Goal: Task Accomplishment & Management: Manage account settings

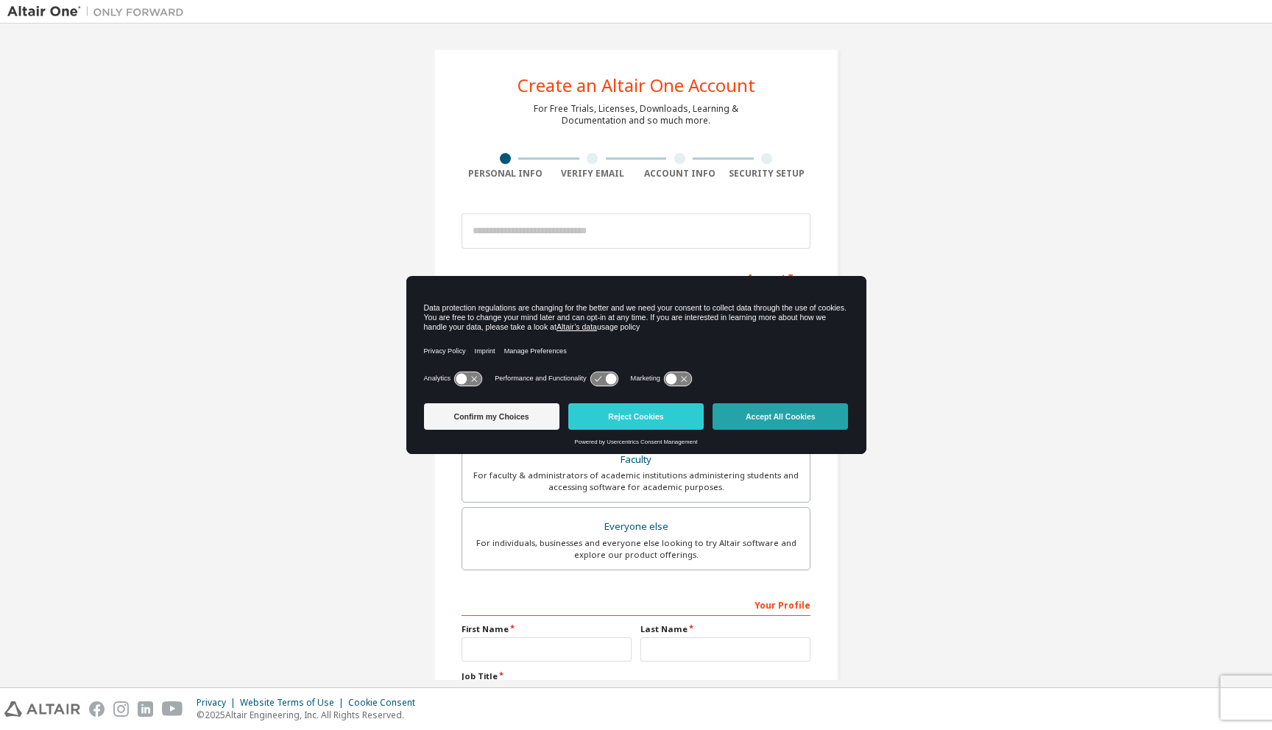
click at [731, 414] on button "Accept All Cookies" at bounding box center [780, 417] width 135 height 27
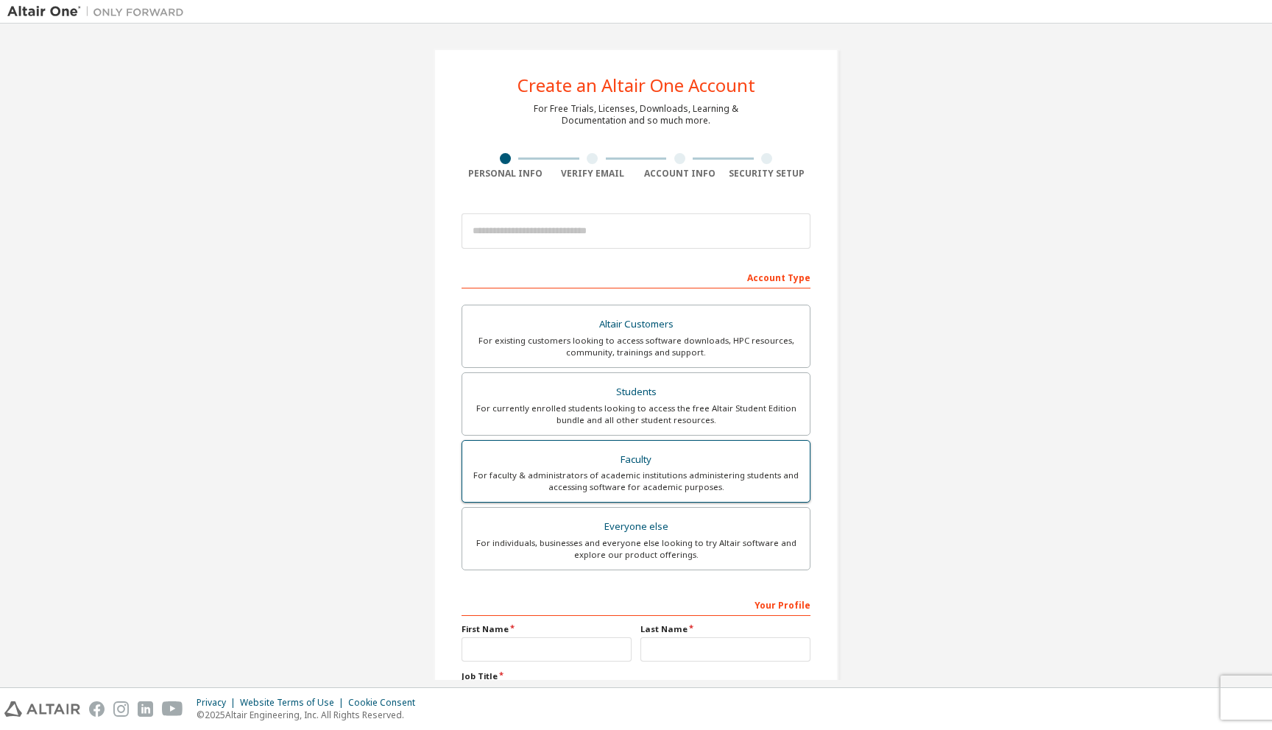
click at [642, 471] on div "For faculty & administrators of academic institutions administering students an…" at bounding box center [636, 482] width 330 height 24
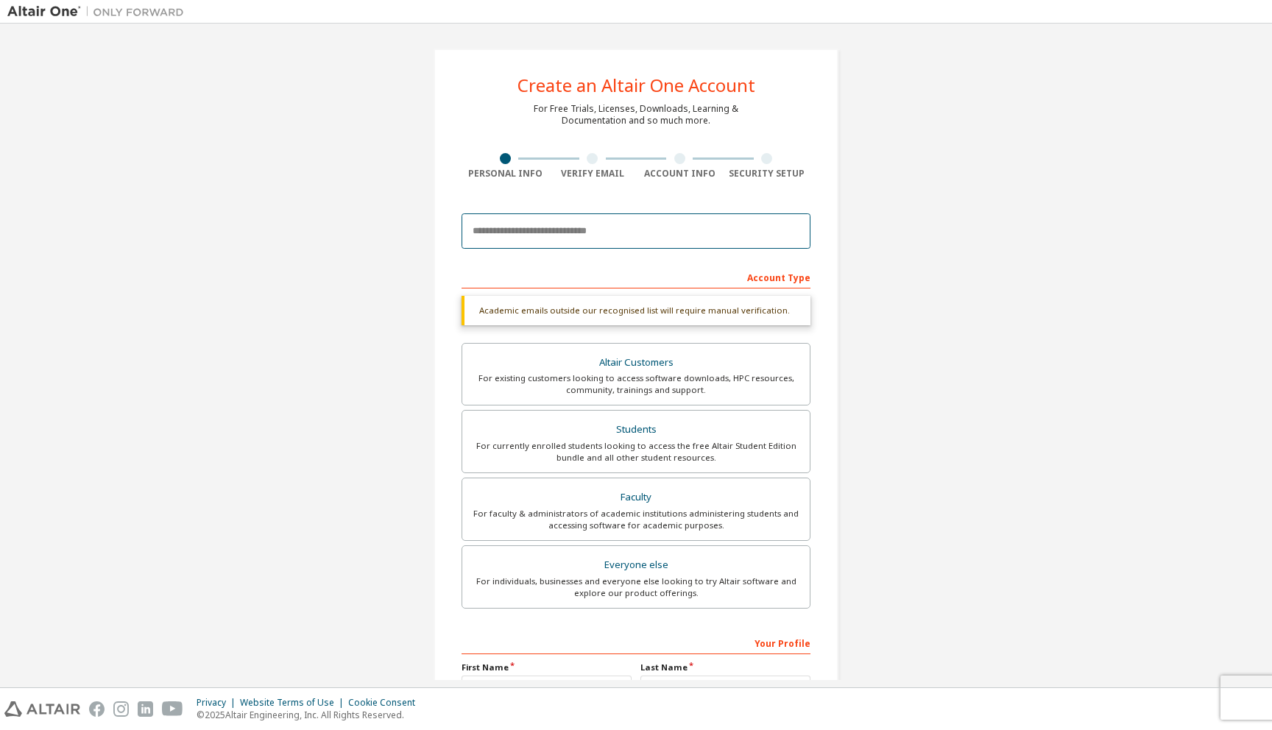
click at [588, 233] on input "email" at bounding box center [636, 231] width 349 height 35
type input "**********"
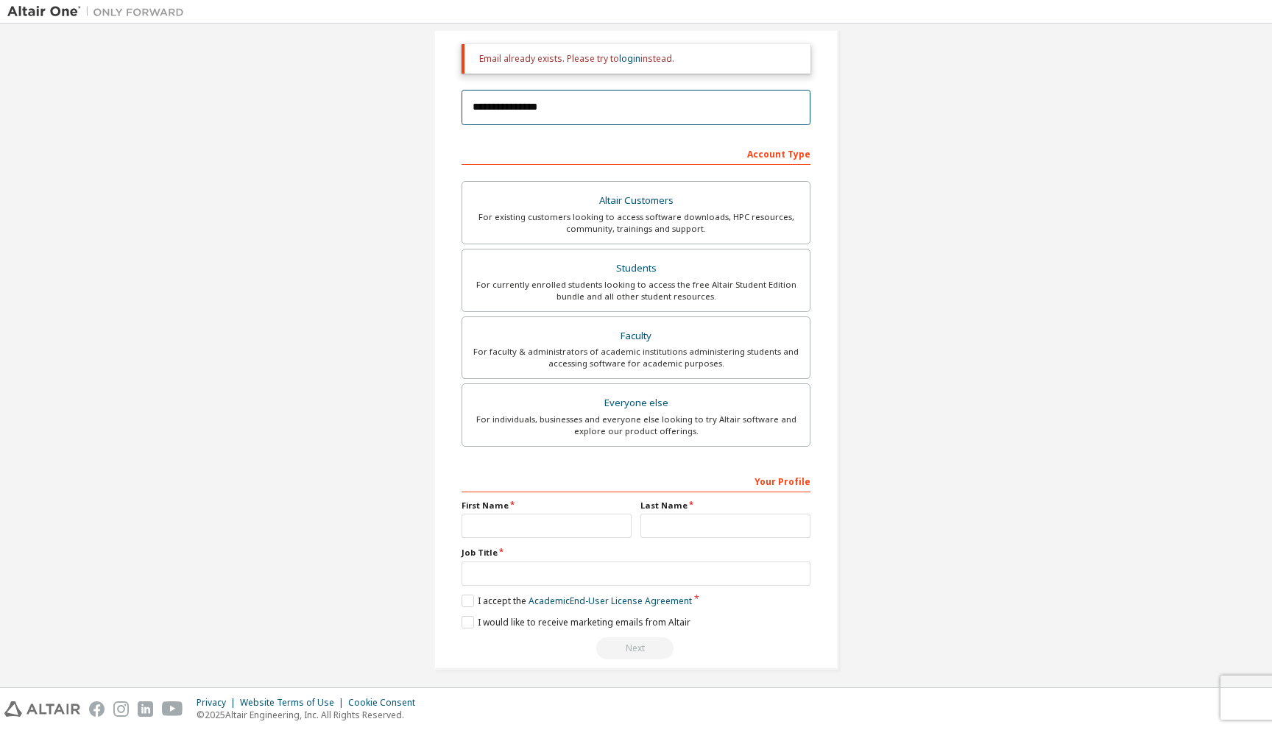
scroll to position [177, 0]
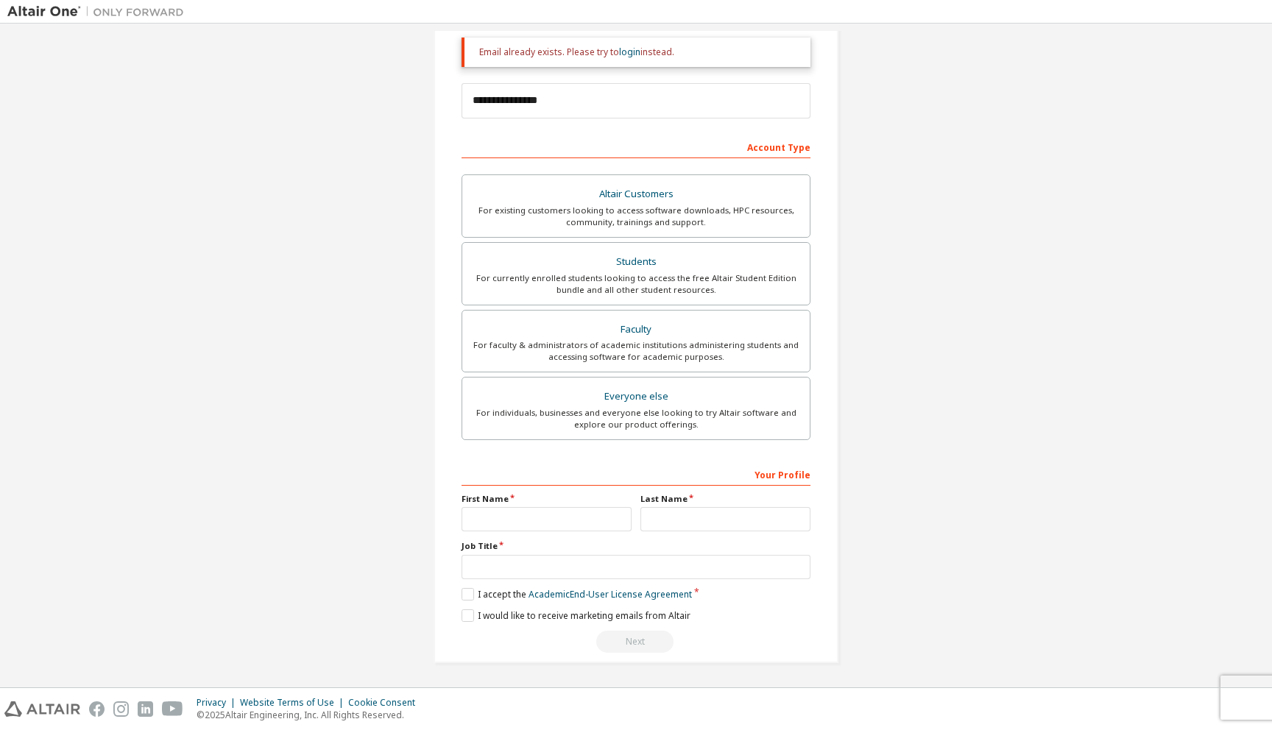
click at [511, 531] on div "Your Profile First Name Last Name Job Title Please provide State/Province to he…" at bounding box center [636, 557] width 349 height 191
click at [508, 528] on input "text" at bounding box center [547, 519] width 170 height 24
type input "*"
type input "****"
type input "**********"
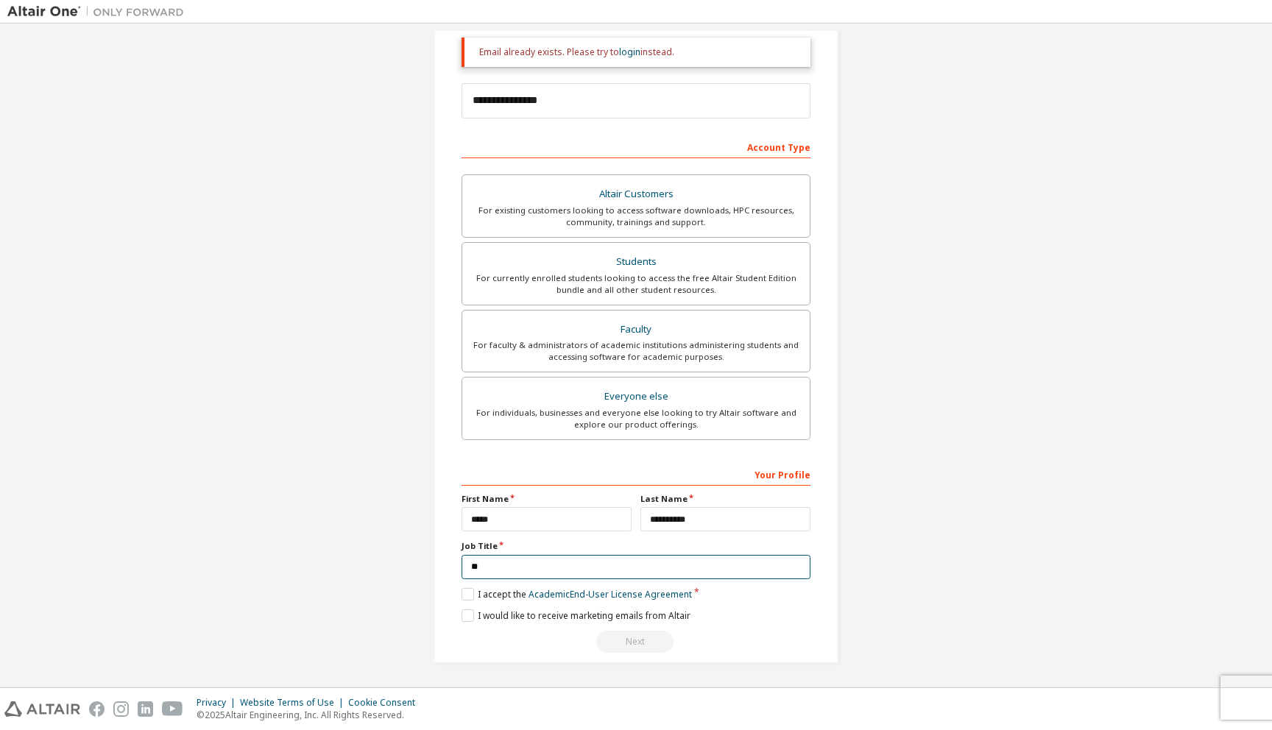
type input "*"
type input "**********"
click at [469, 591] on label "I accept the Academic End-User License Agreement" at bounding box center [577, 594] width 230 height 13
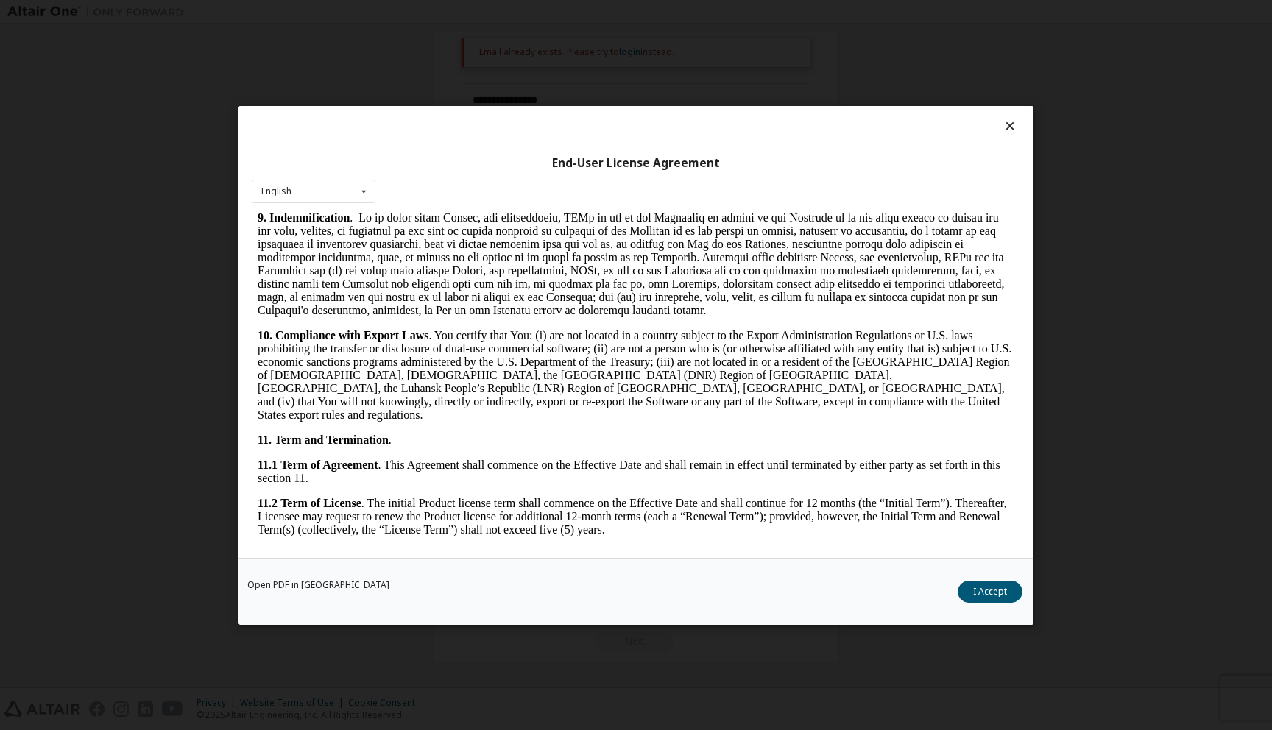
scroll to position [2344, 0]
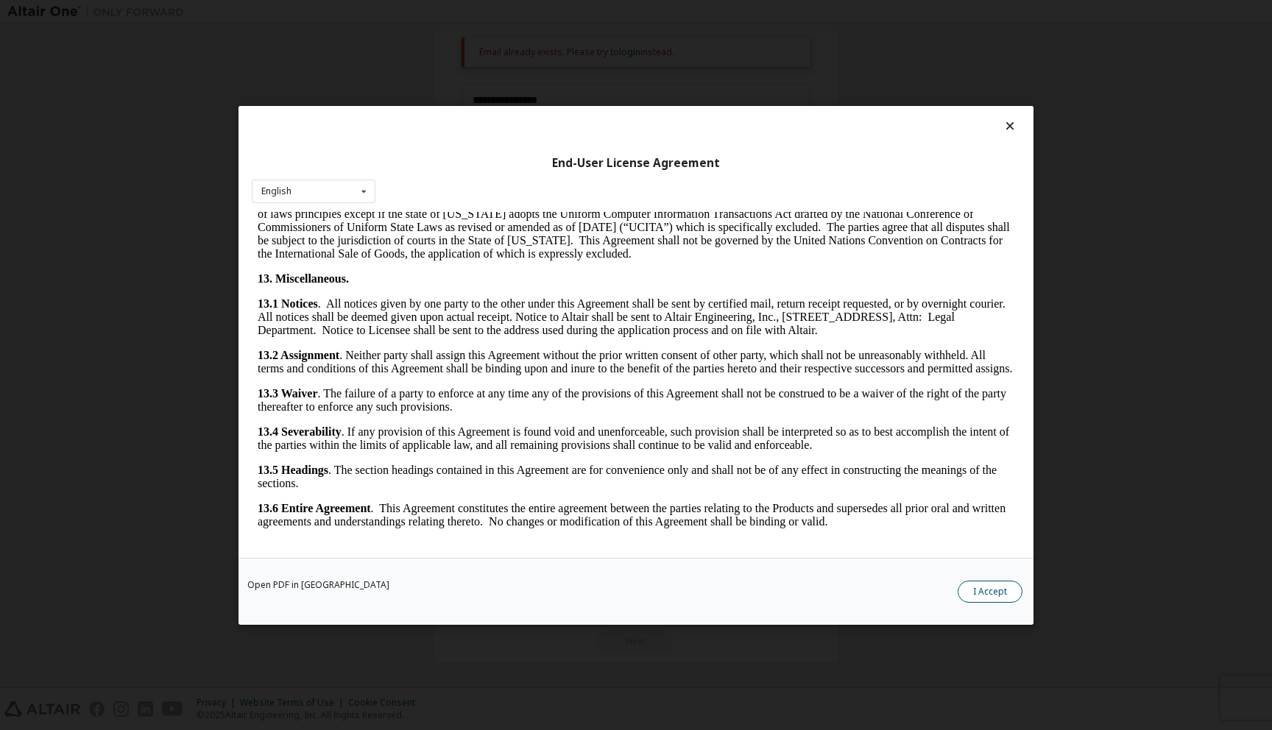
click at [982, 596] on button "I Accept" at bounding box center [990, 591] width 65 height 22
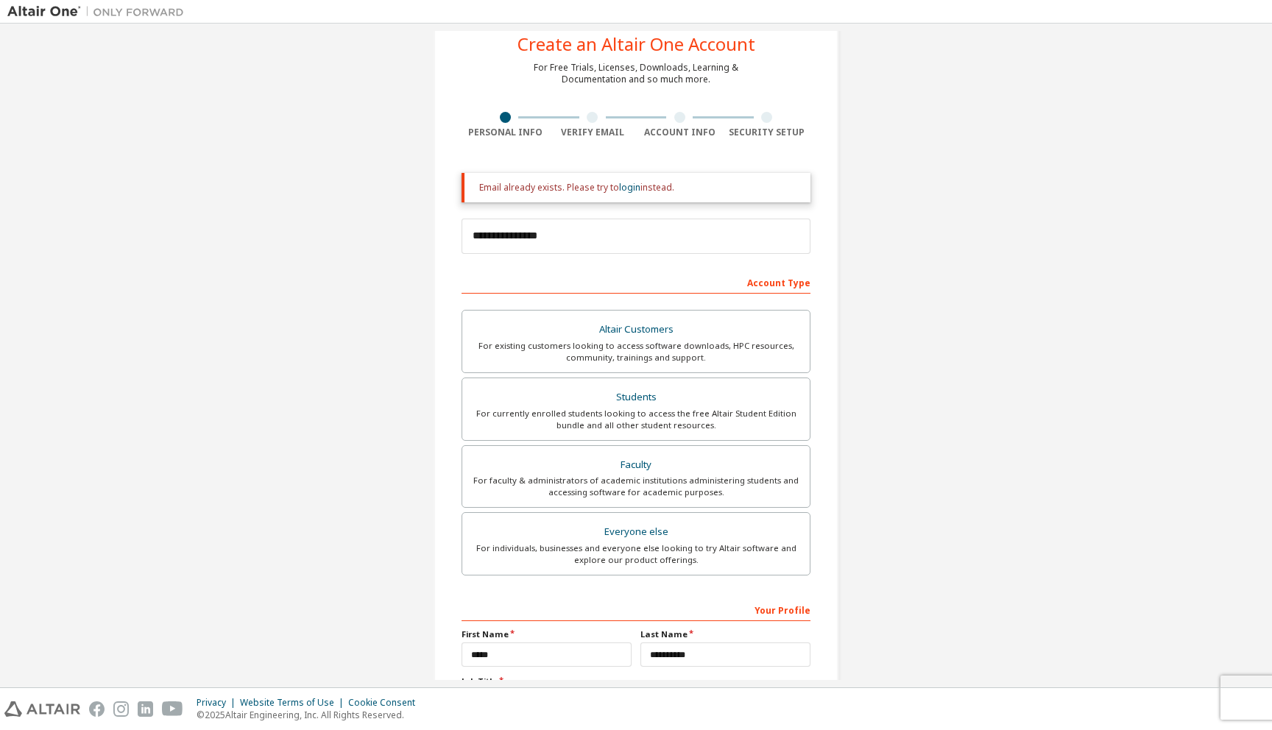
scroll to position [0, 0]
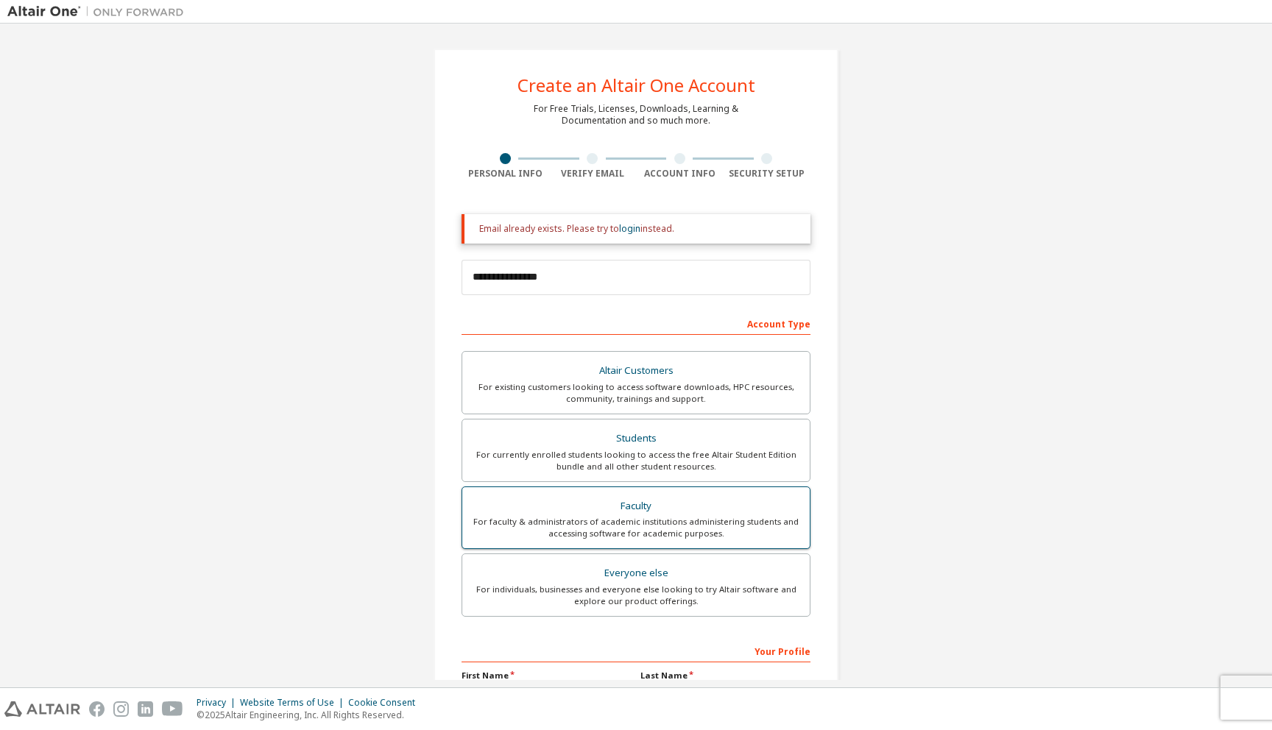
click at [588, 512] on div "Faculty" at bounding box center [636, 506] width 330 height 21
click at [620, 228] on link "login" at bounding box center [629, 228] width 21 height 13
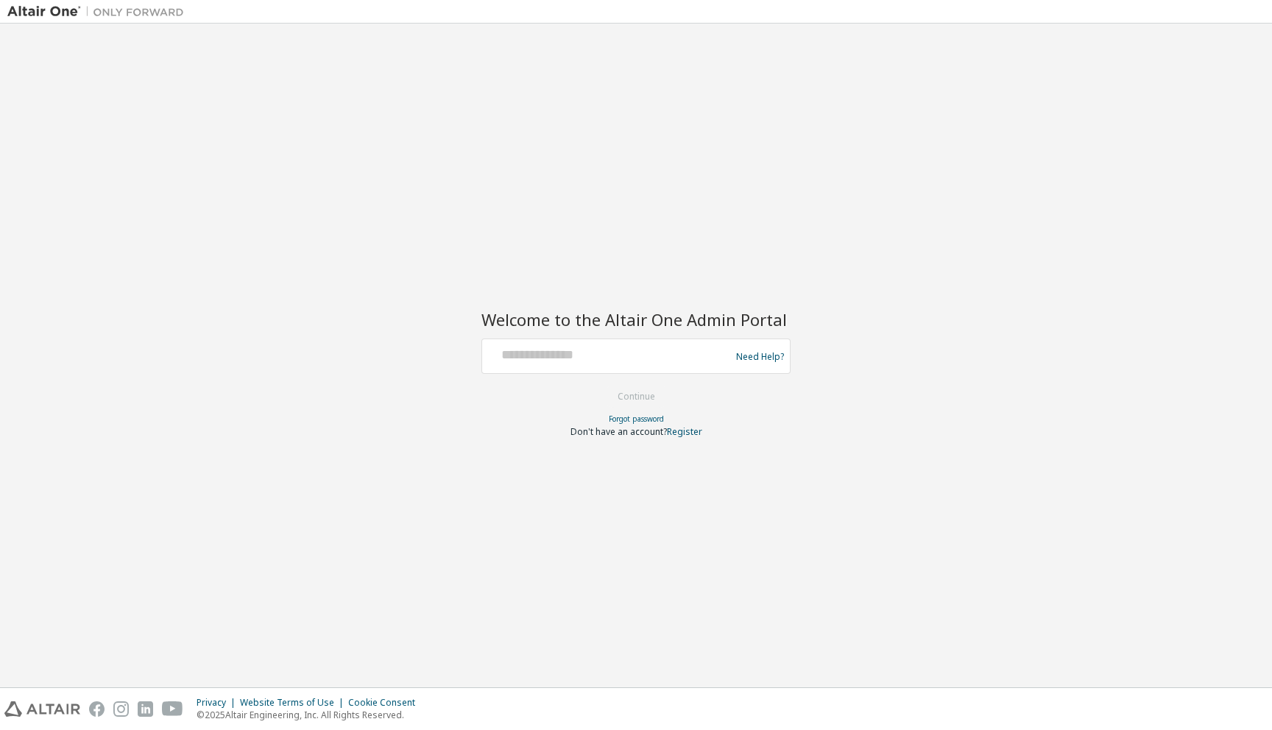
click at [531, 370] on div at bounding box center [608, 356] width 241 height 28
click at [532, 355] on input "text" at bounding box center [608, 352] width 241 height 21
type input "**********"
click at [614, 390] on button "Continue" at bounding box center [636, 397] width 68 height 22
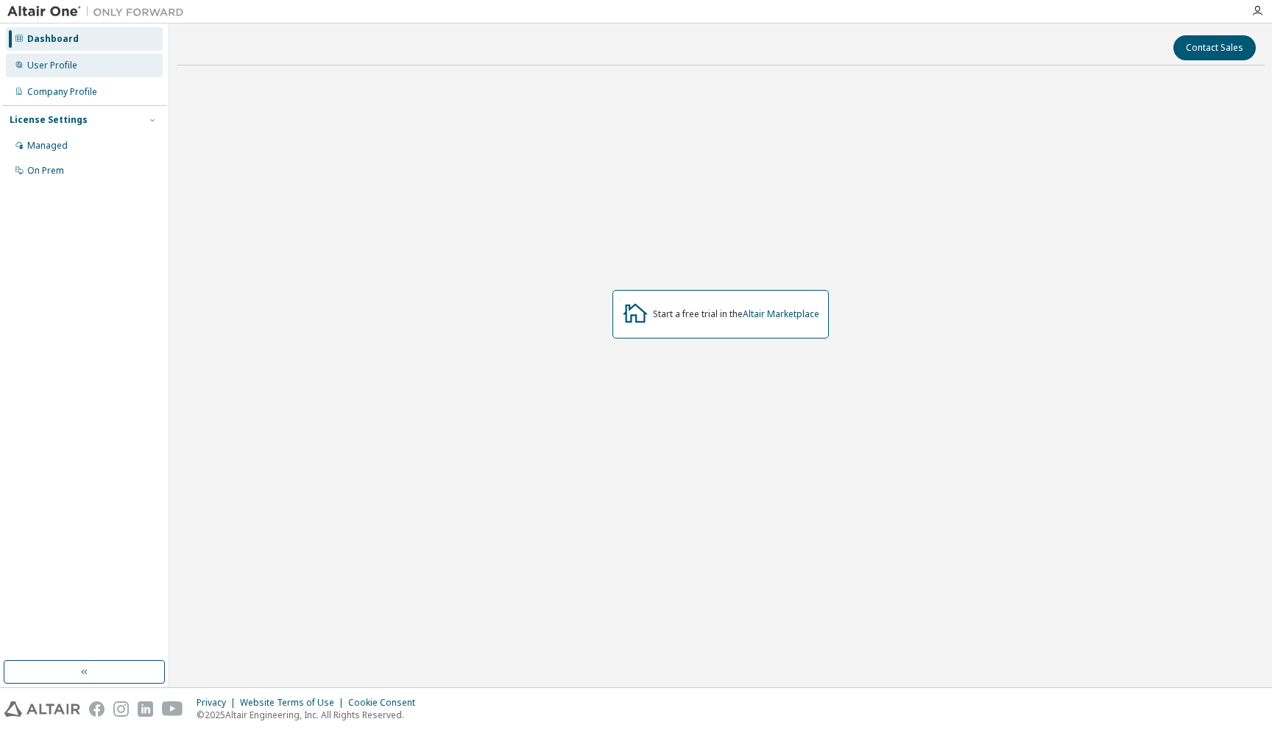
click at [82, 59] on div "User Profile" at bounding box center [84, 66] width 157 height 24
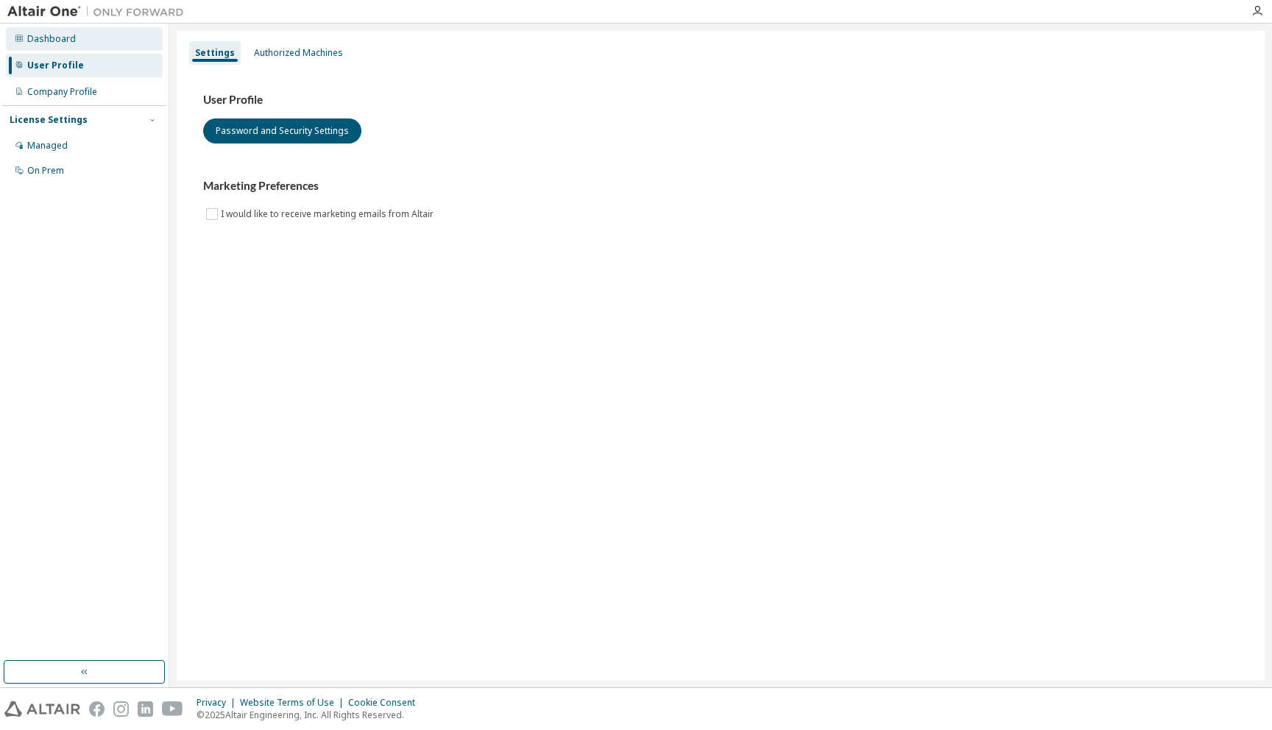
click at [73, 41] on div "Dashboard" at bounding box center [84, 39] width 157 height 24
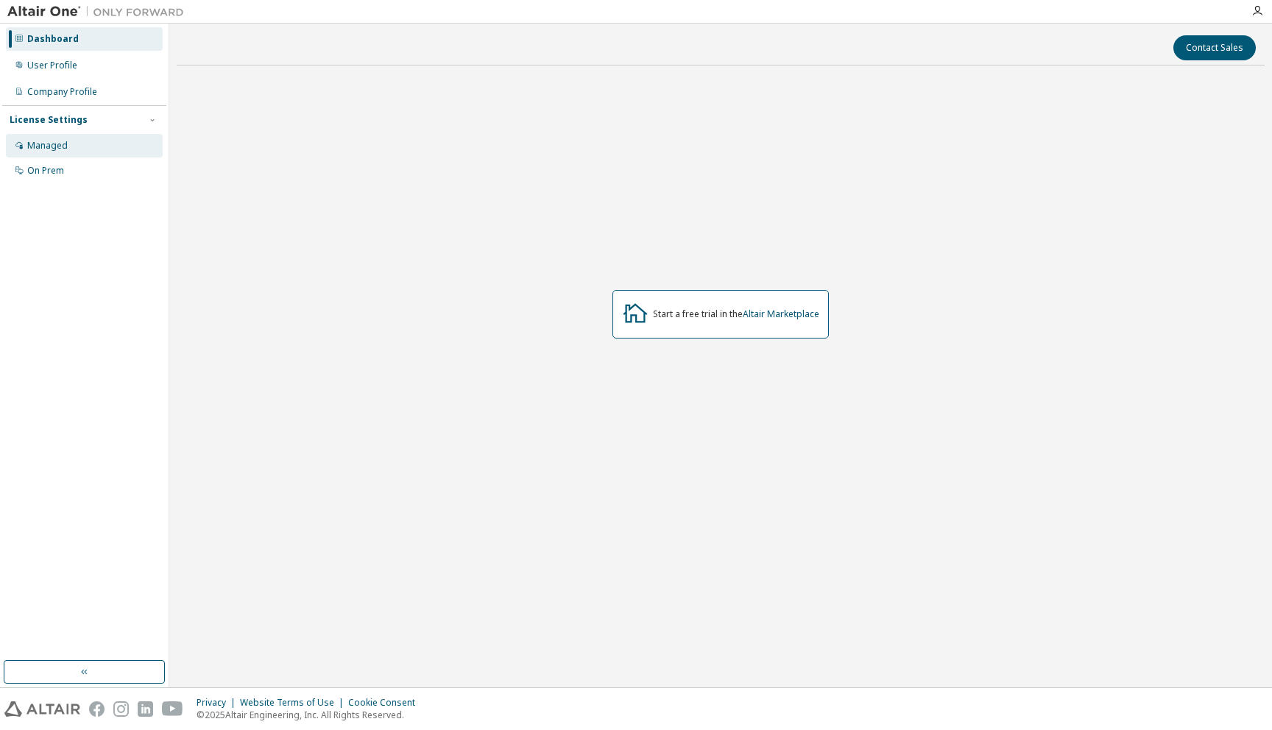
click at [46, 144] on div "Managed" at bounding box center [47, 146] width 40 height 12
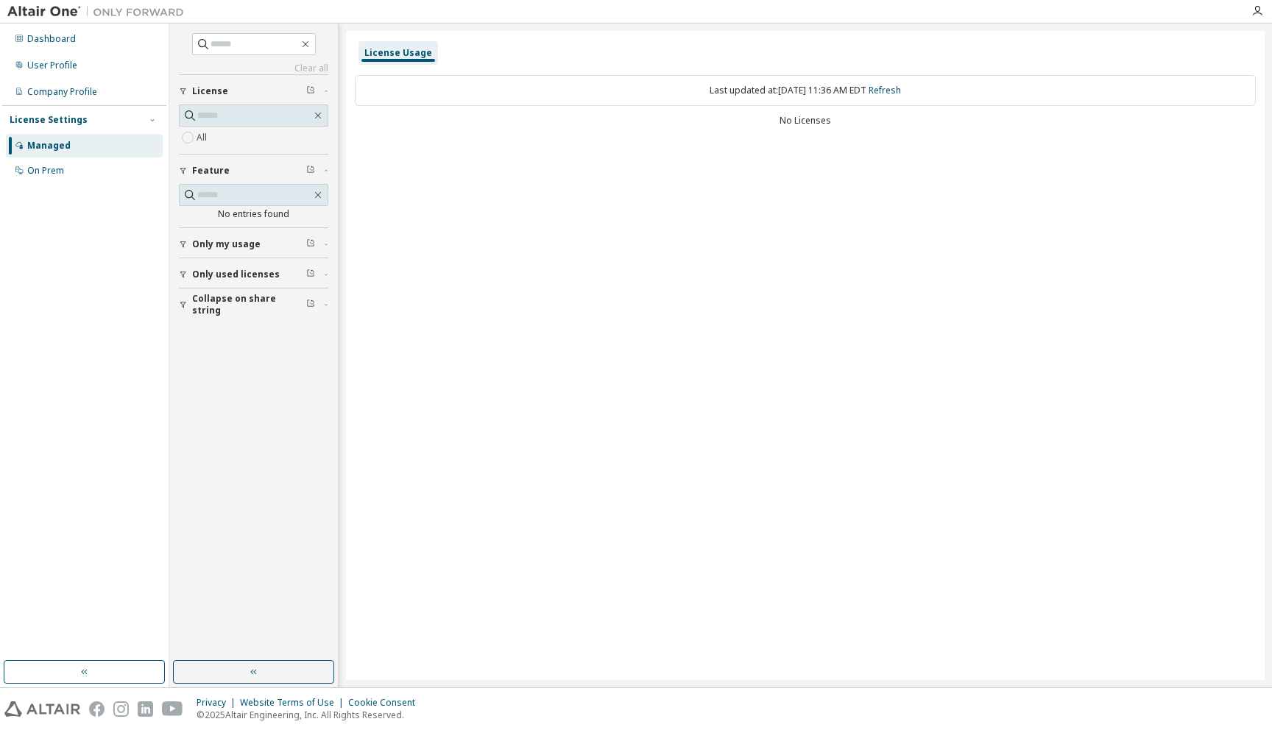
click at [261, 92] on div "License" at bounding box center [258, 91] width 132 height 12
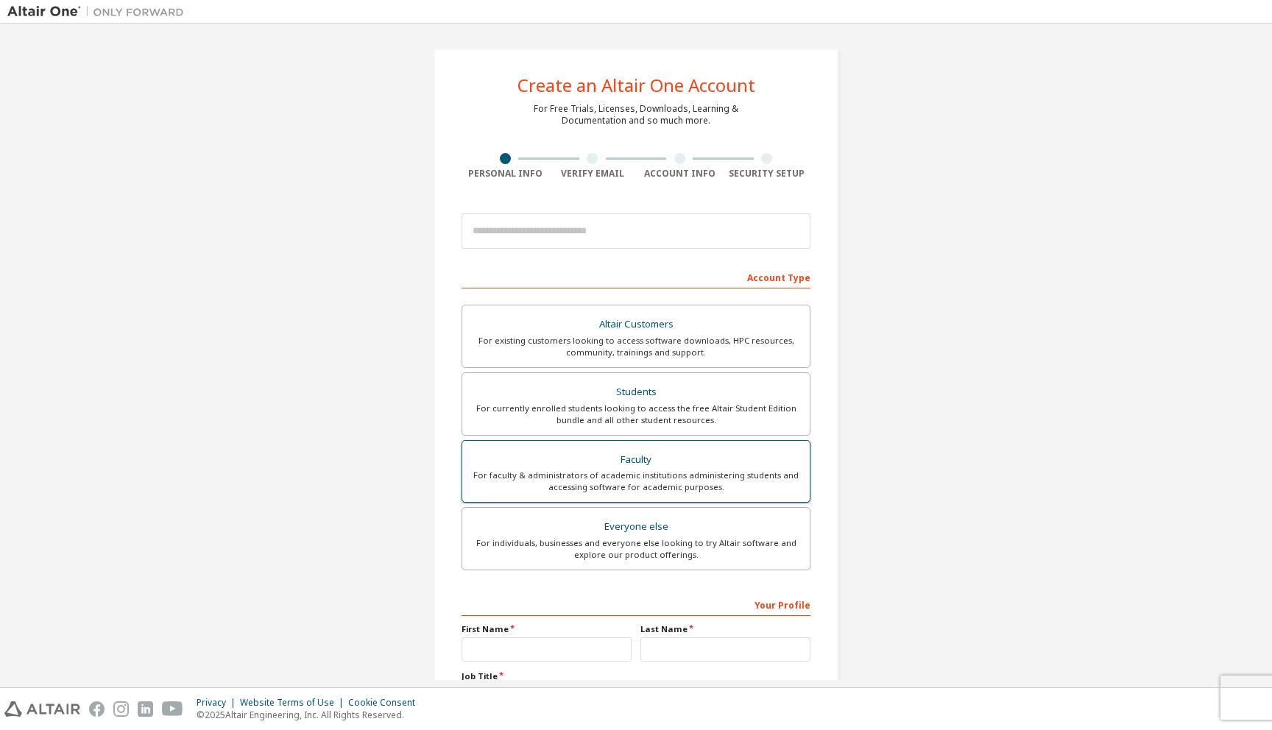
click at [594, 451] on div "Faculty" at bounding box center [636, 460] width 330 height 21
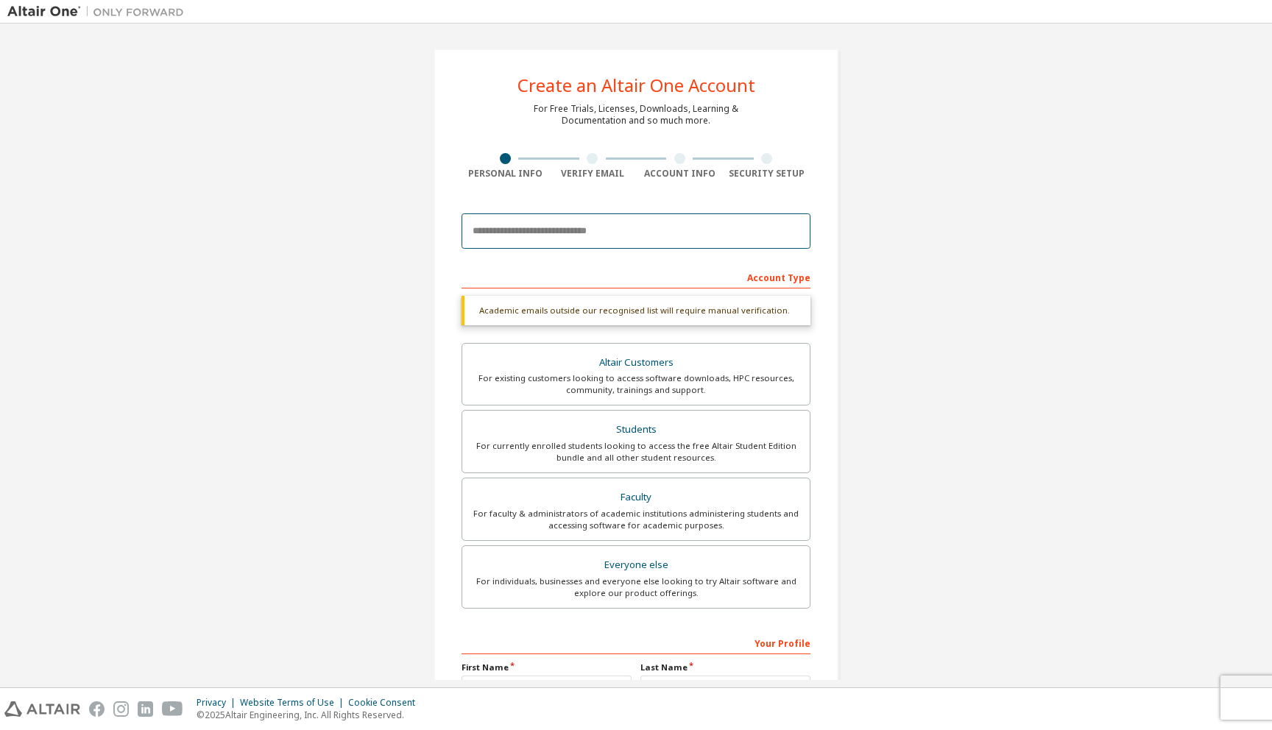
click at [521, 232] on input "email" at bounding box center [636, 231] width 349 height 35
type input "**********"
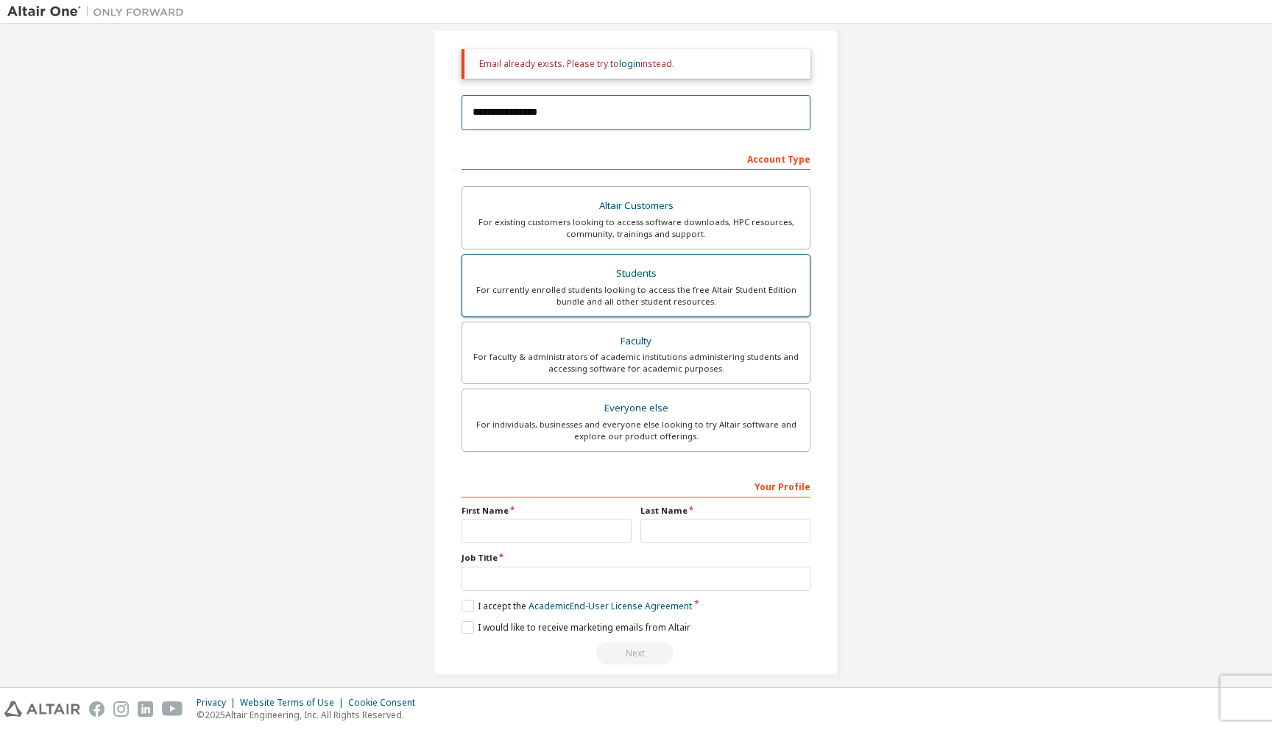
scroll to position [176, 0]
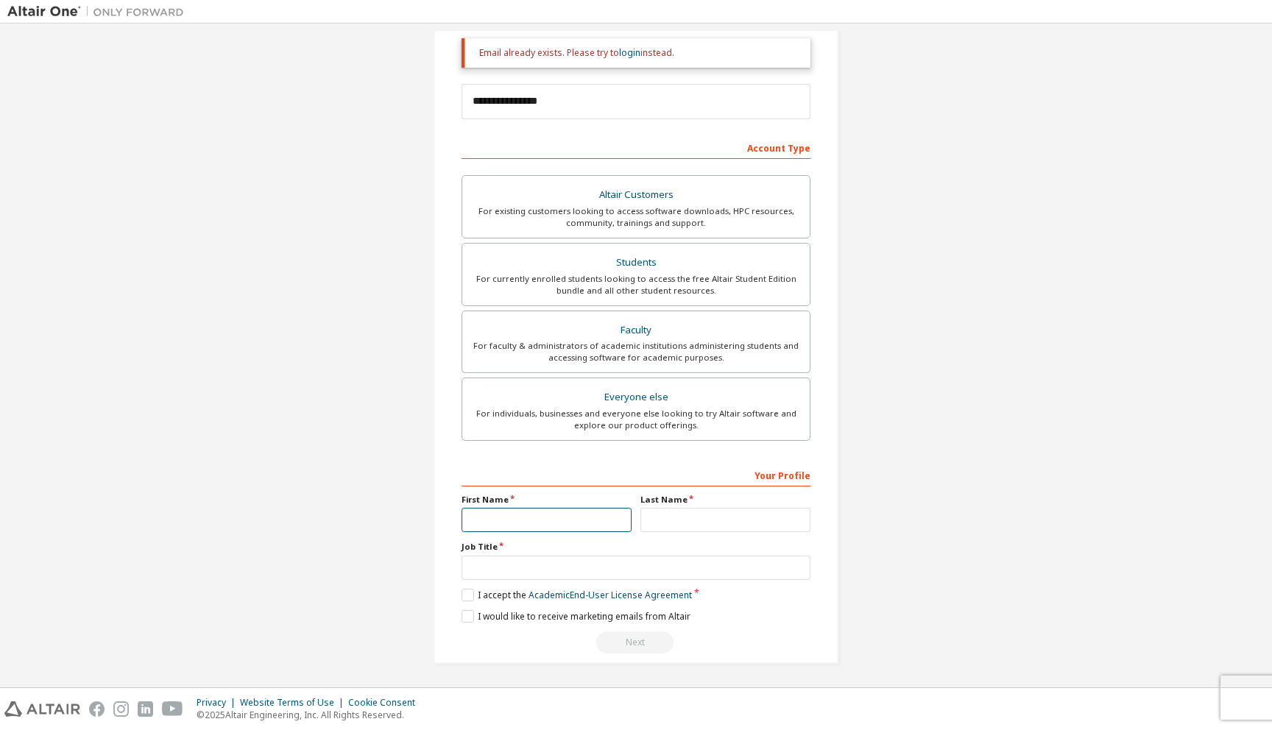
click at [533, 515] on input "text" at bounding box center [547, 520] width 170 height 24
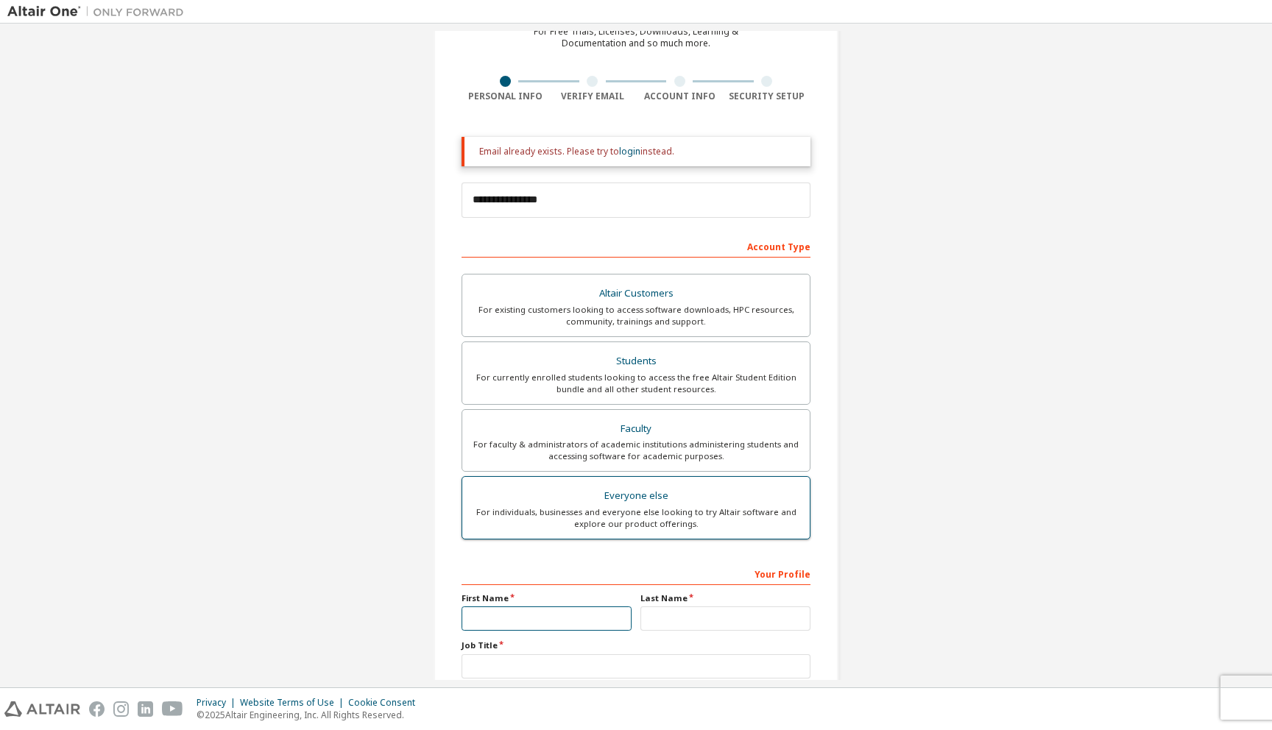
scroll to position [0, 0]
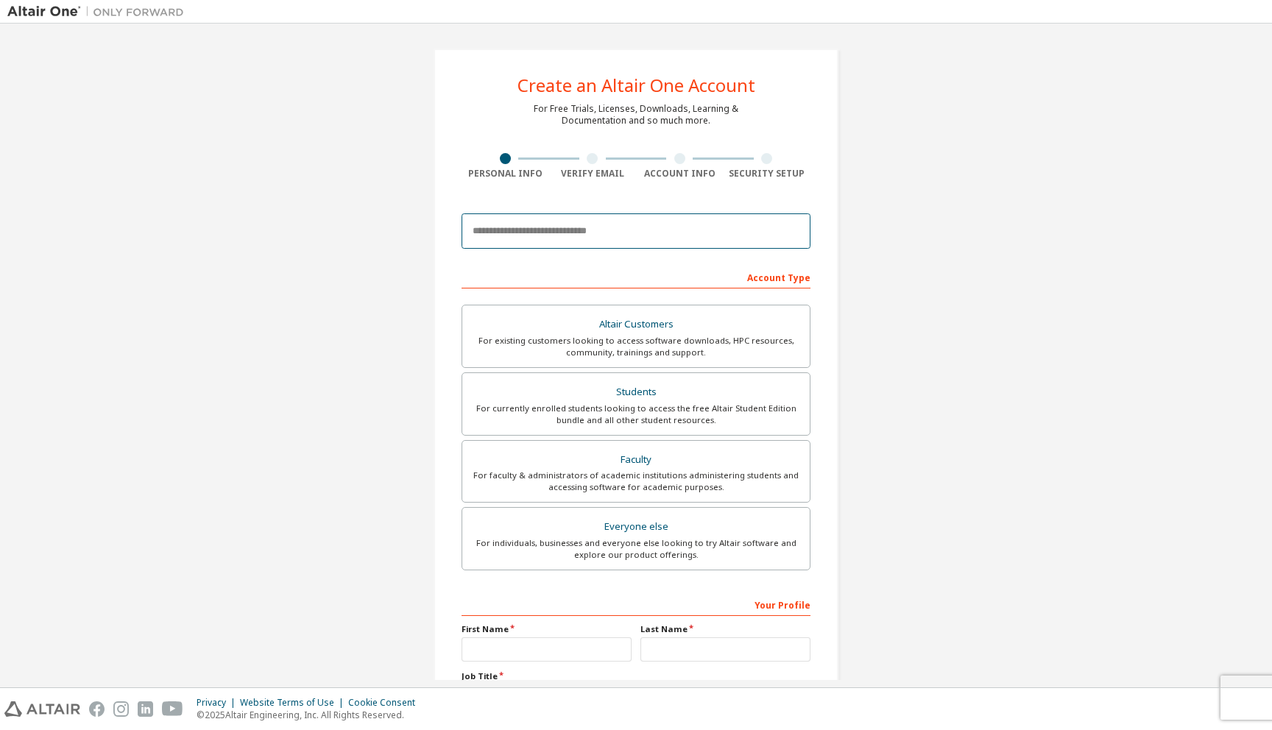
click at [538, 229] on input "email" at bounding box center [636, 231] width 349 height 35
type input "**********"
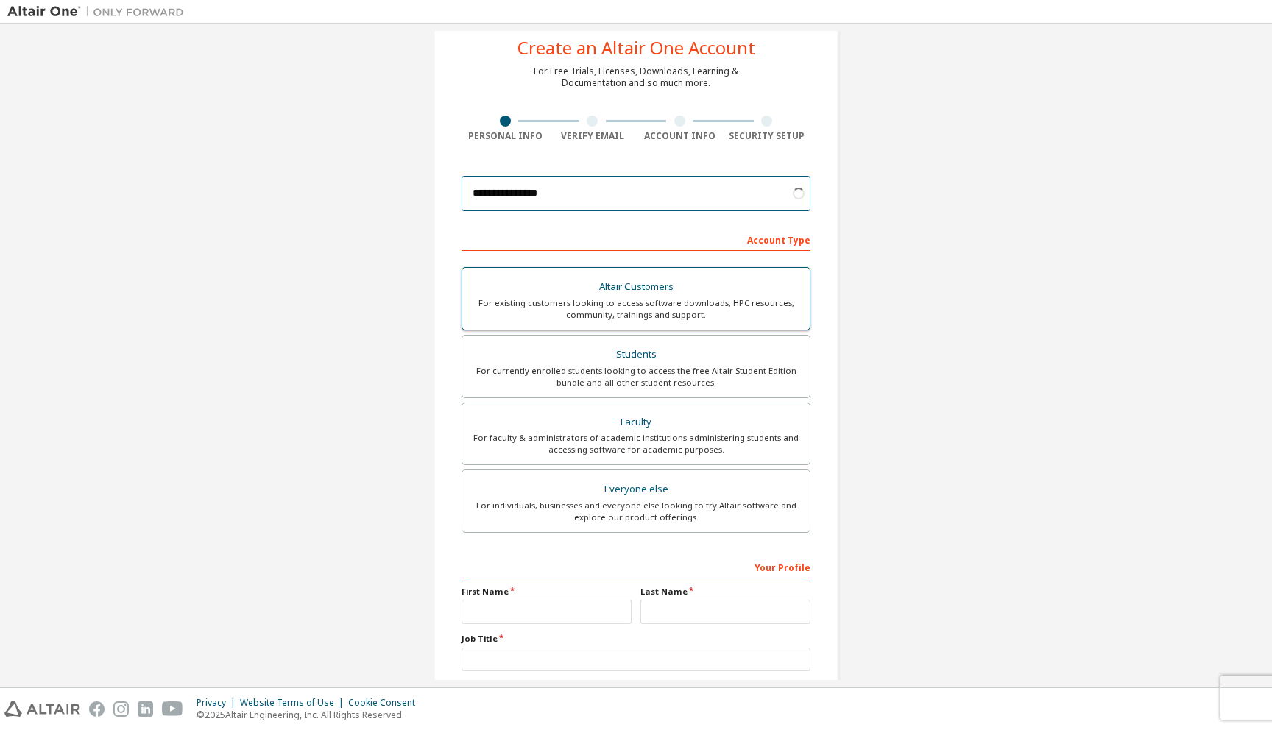
scroll to position [46, 0]
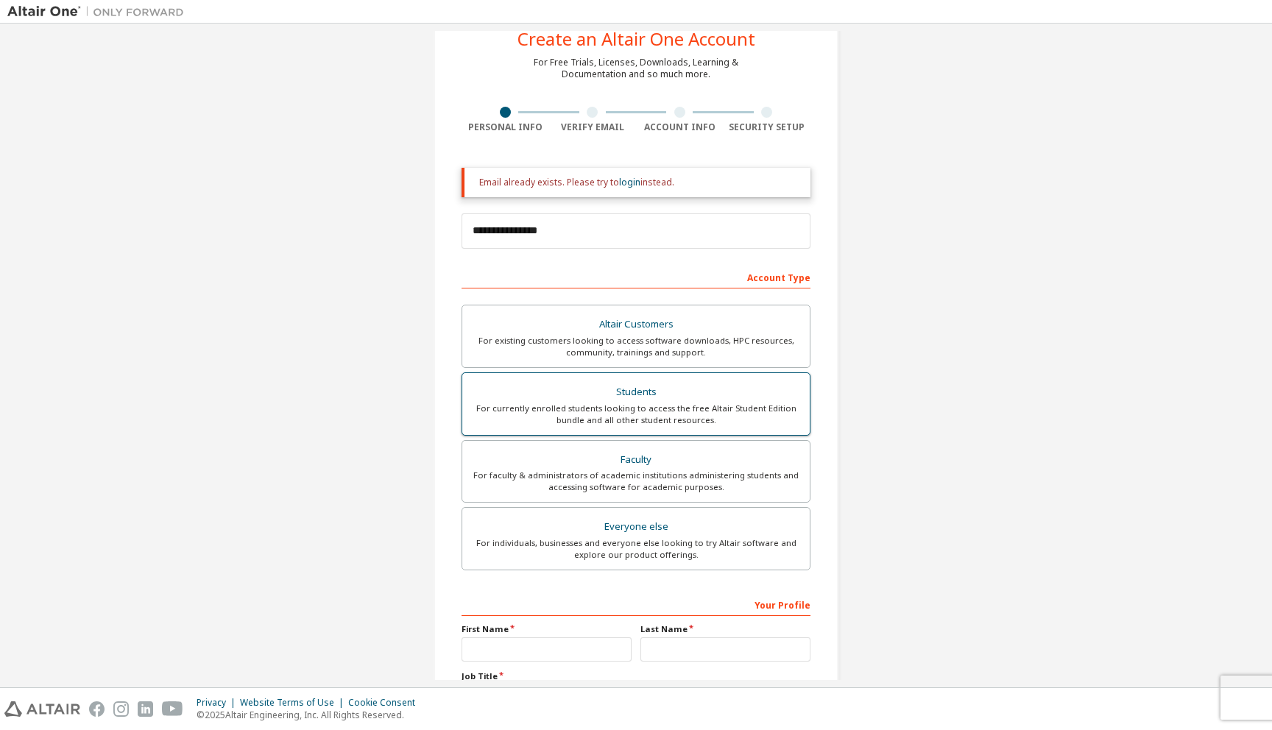
click at [567, 414] on div "For currently enrolled students looking to access the free Altair Student Editi…" at bounding box center [636, 415] width 330 height 24
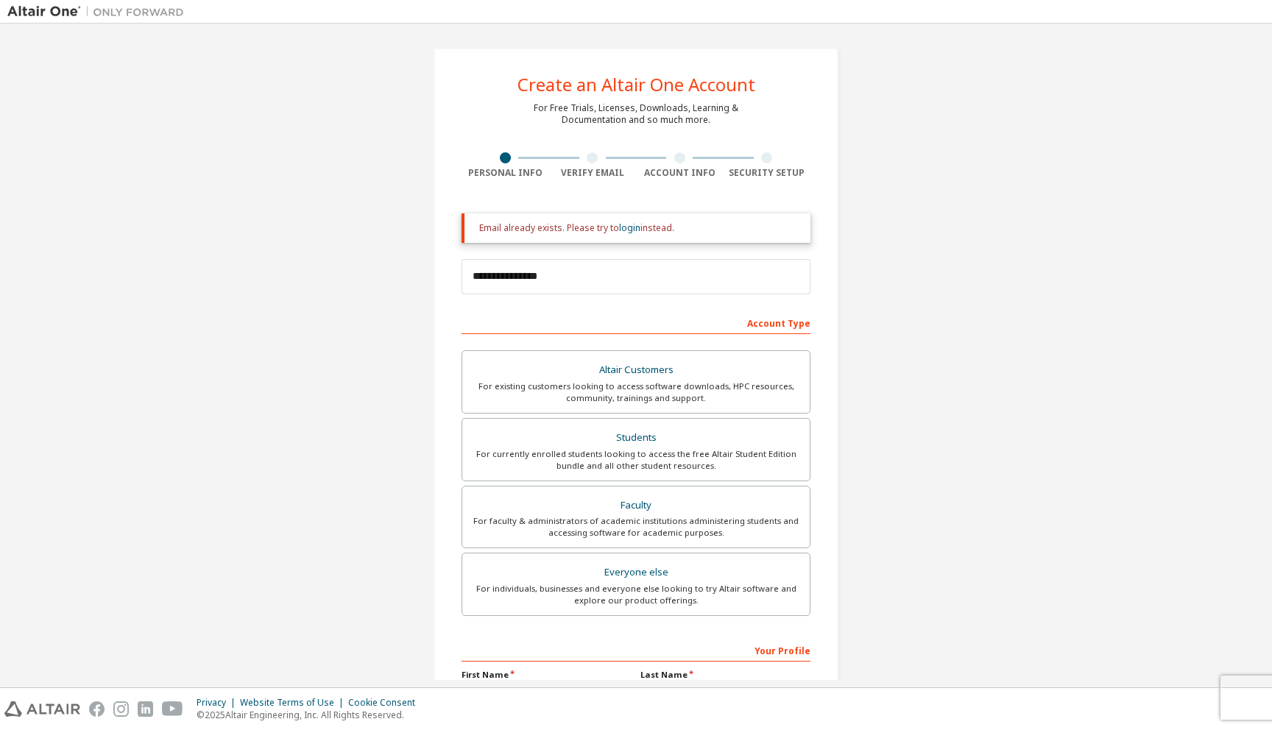
scroll to position [2, 0]
click at [629, 226] on link "login" at bounding box center [629, 226] width 21 height 13
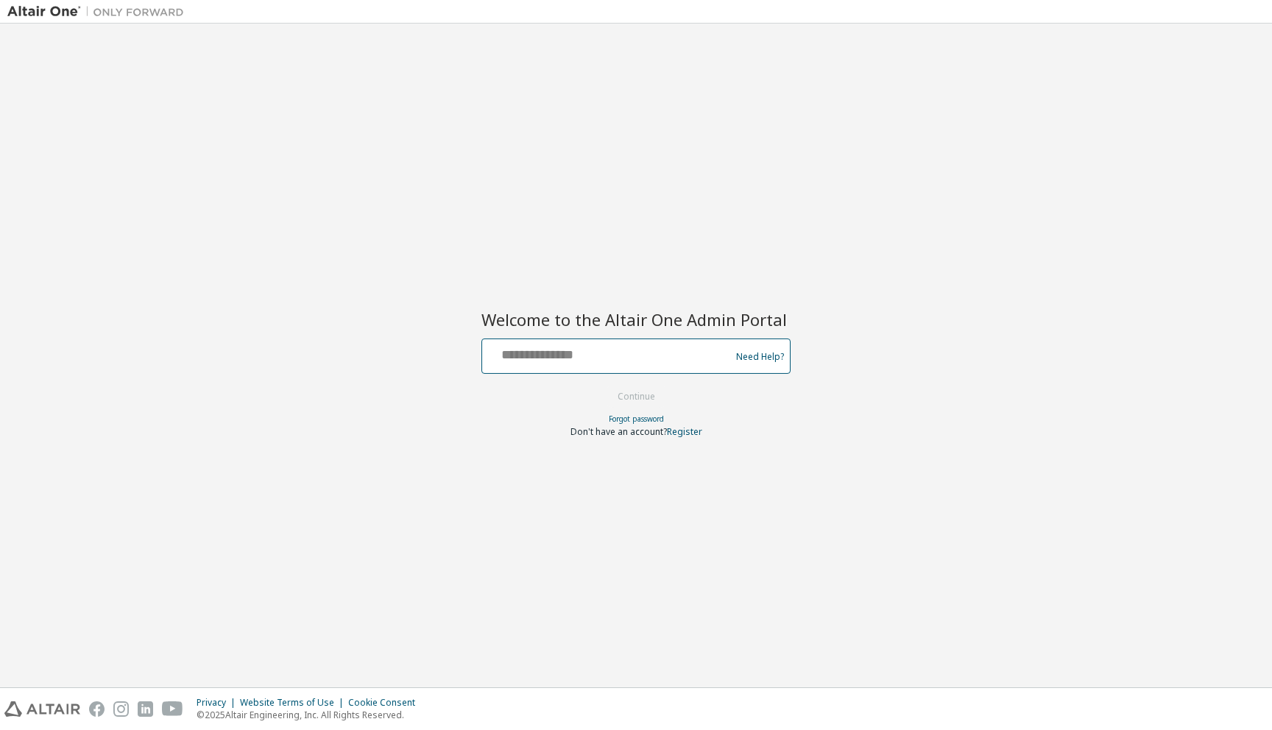
click at [617, 356] on input "text" at bounding box center [608, 352] width 241 height 21
click at [660, 345] on input "**********" at bounding box center [608, 352] width 241 height 21
click at [660, 350] on input "**********" at bounding box center [608, 352] width 241 height 21
type input "**********"
click at [633, 395] on button "Continue" at bounding box center [636, 397] width 68 height 22
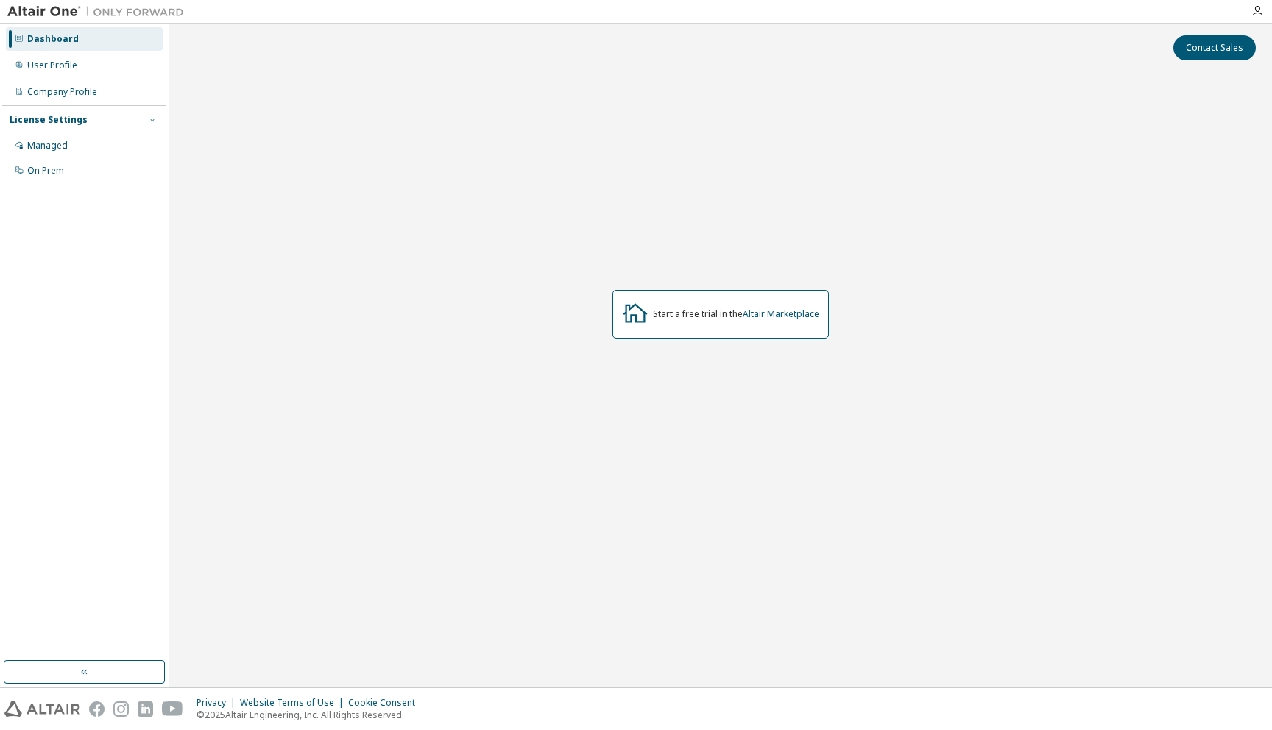
click at [152, 119] on icon "button" at bounding box center [152, 120] width 9 height 9
click at [65, 119] on div "License Settings" at bounding box center [49, 120] width 78 height 12
click at [58, 144] on div "Managed" at bounding box center [47, 146] width 40 height 12
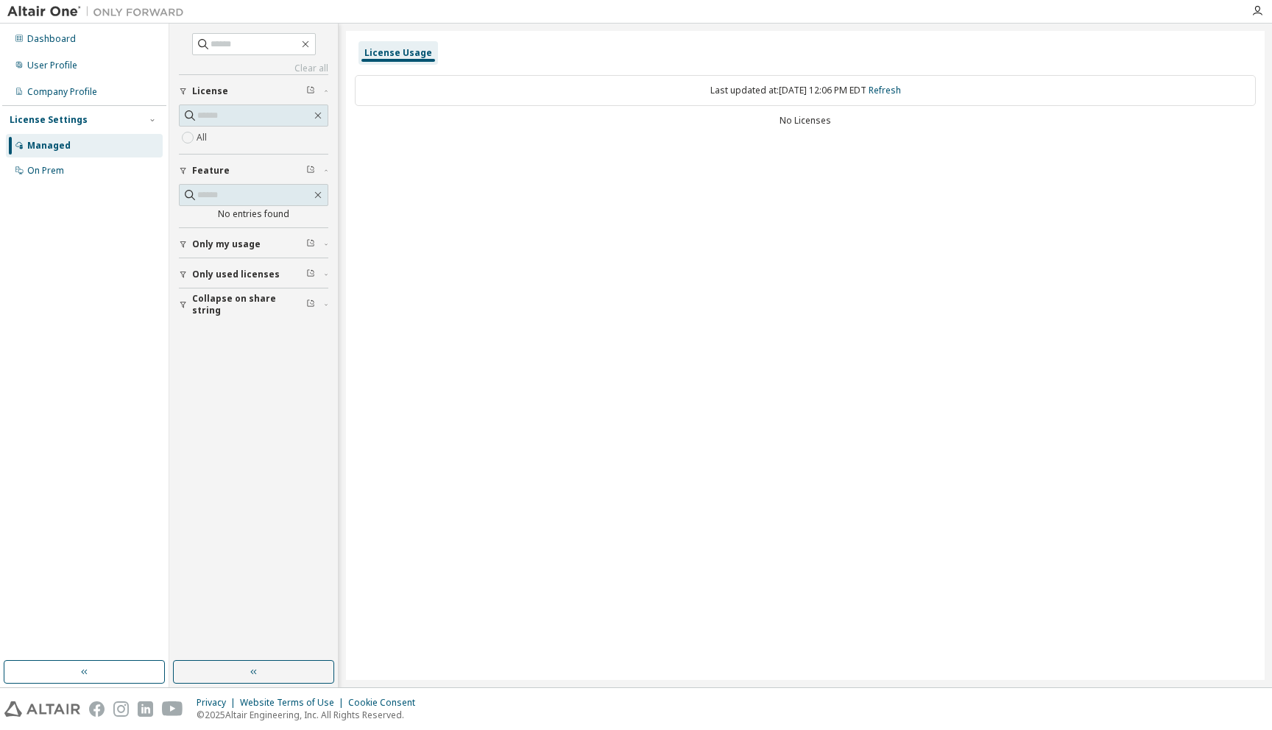
click at [236, 91] on div "License" at bounding box center [258, 91] width 132 height 12
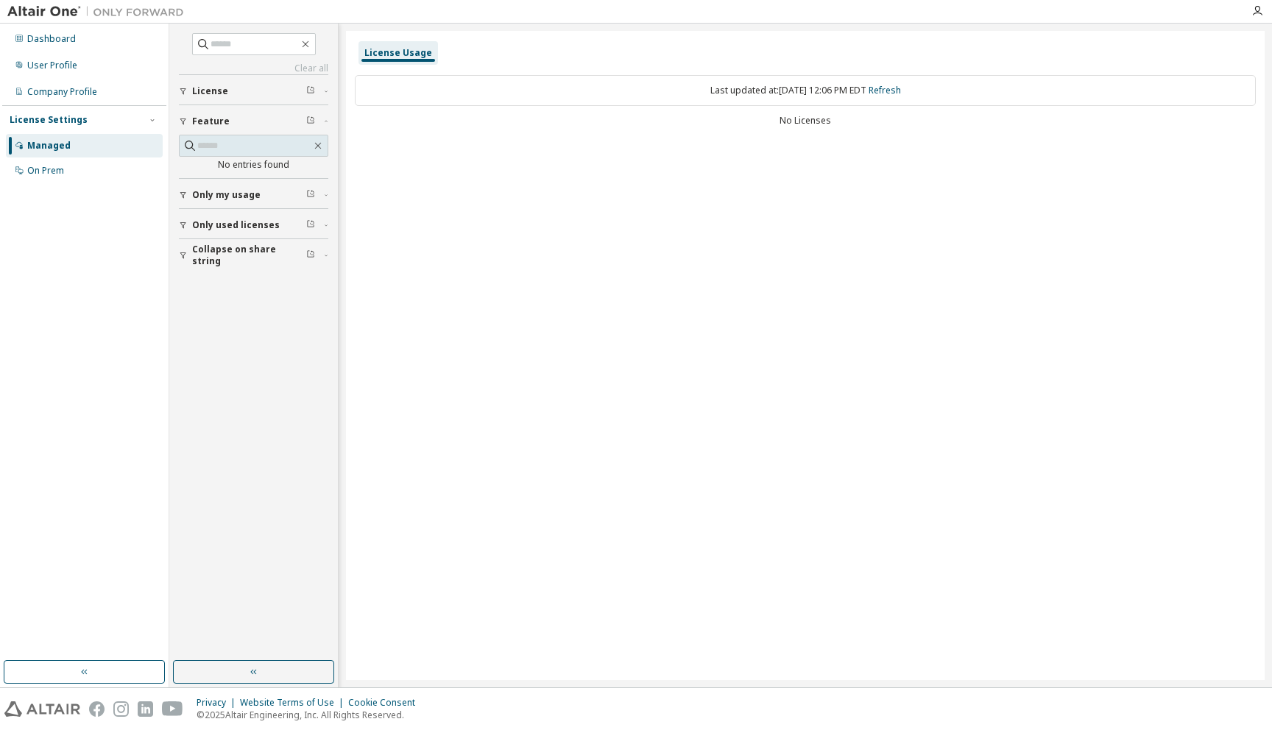
click at [236, 91] on div "License" at bounding box center [258, 91] width 132 height 12
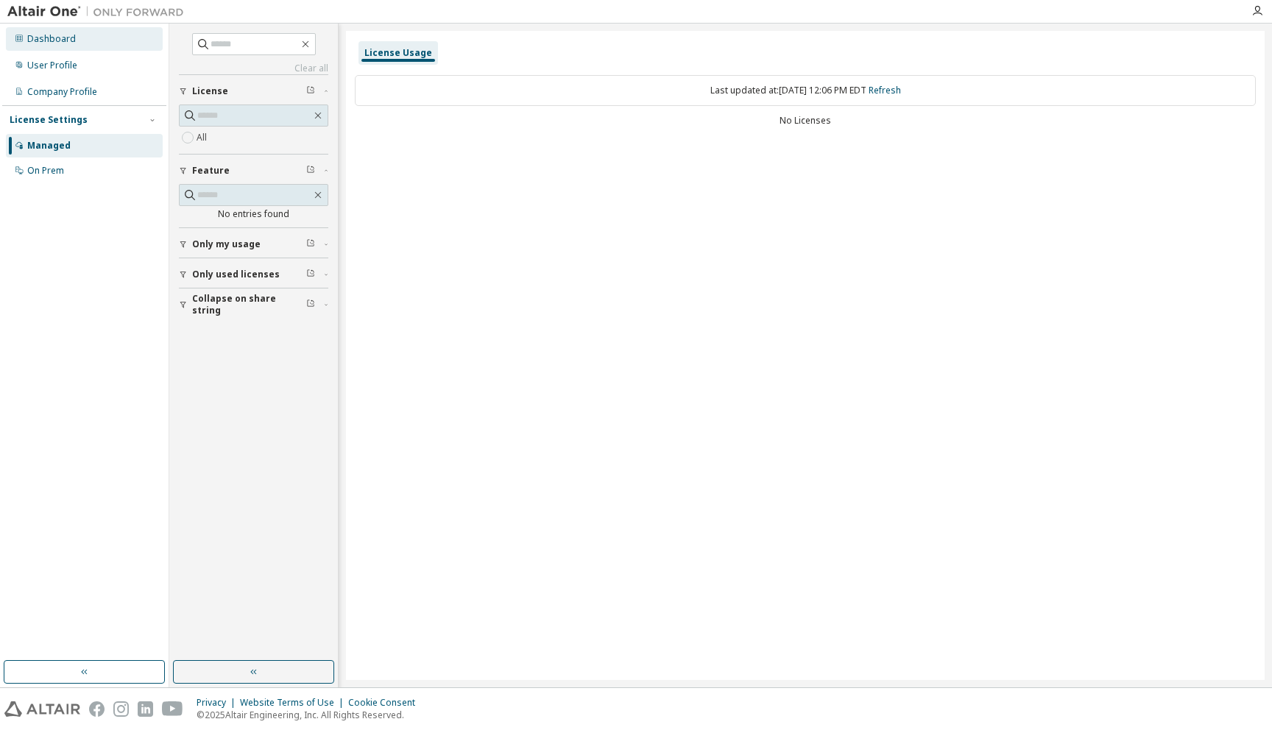
click at [68, 45] on div "Dashboard" at bounding box center [84, 39] width 157 height 24
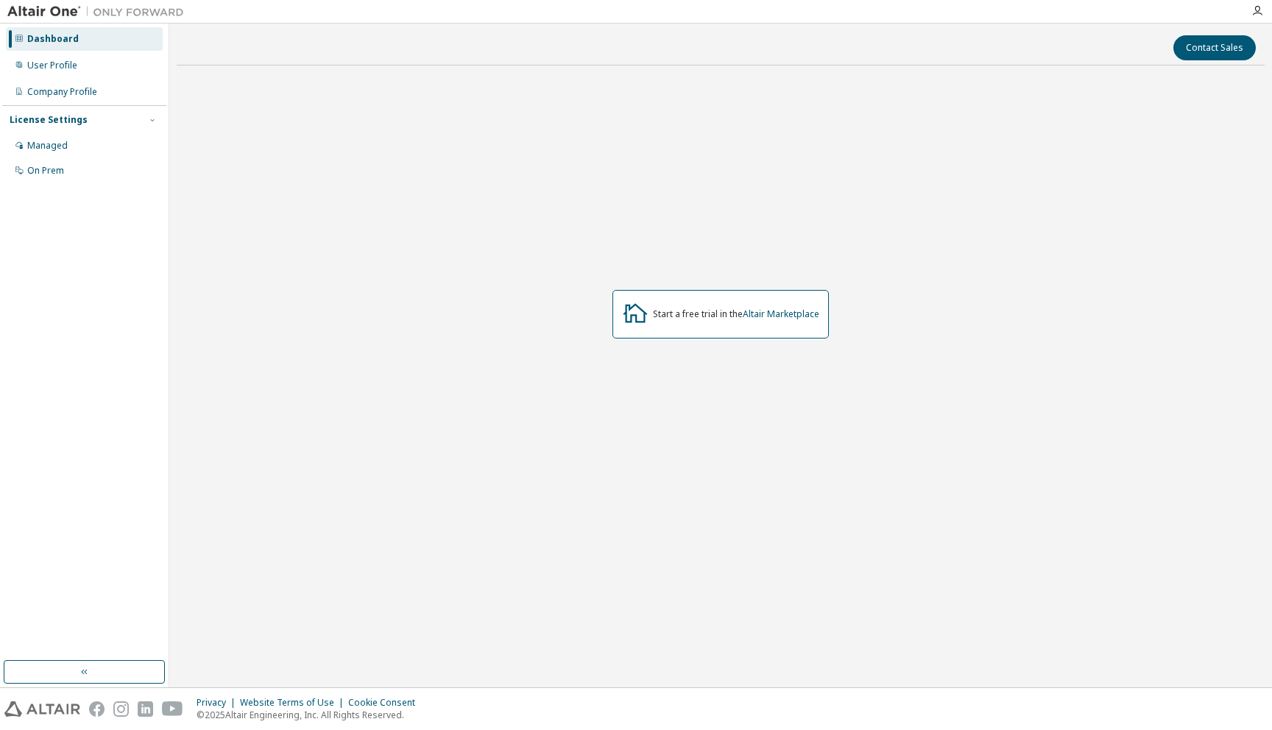
click at [44, 40] on div "Dashboard" at bounding box center [53, 39] width 52 height 12
click at [43, 60] on div "User Profile" at bounding box center [52, 66] width 50 height 12
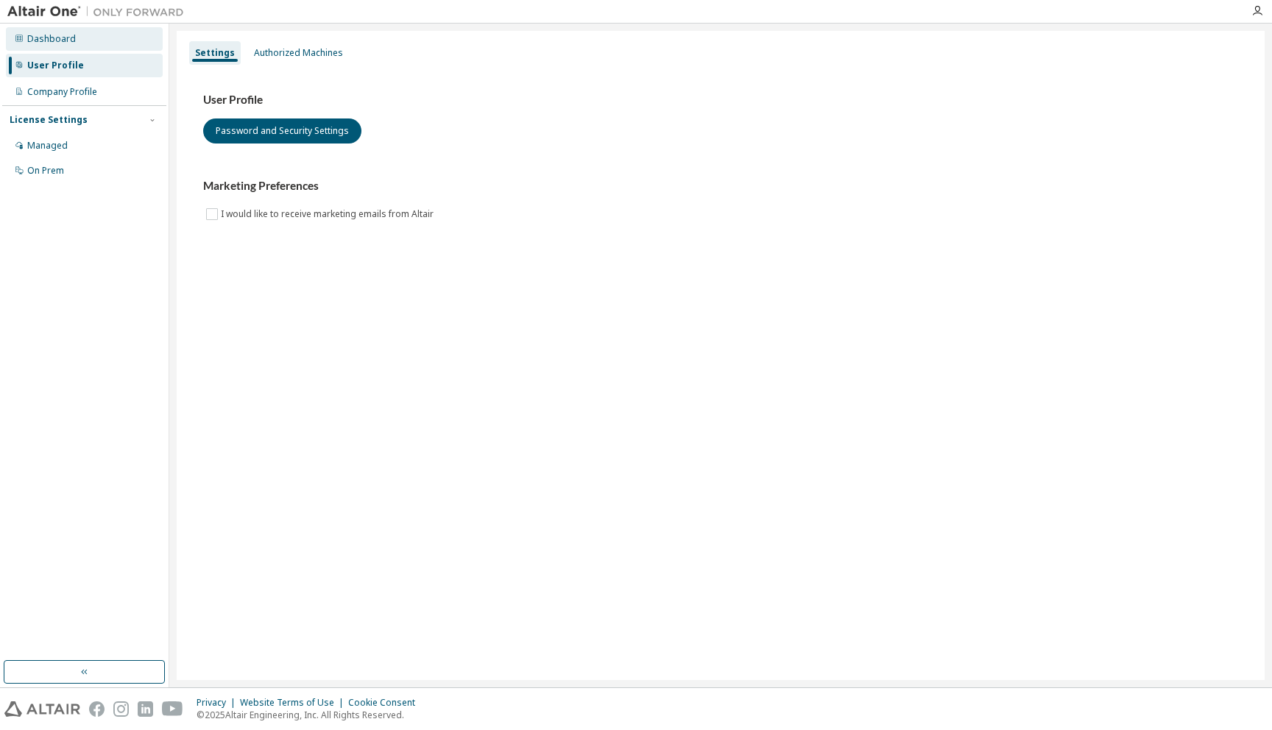
click at [52, 37] on div "Dashboard" at bounding box center [51, 39] width 49 height 12
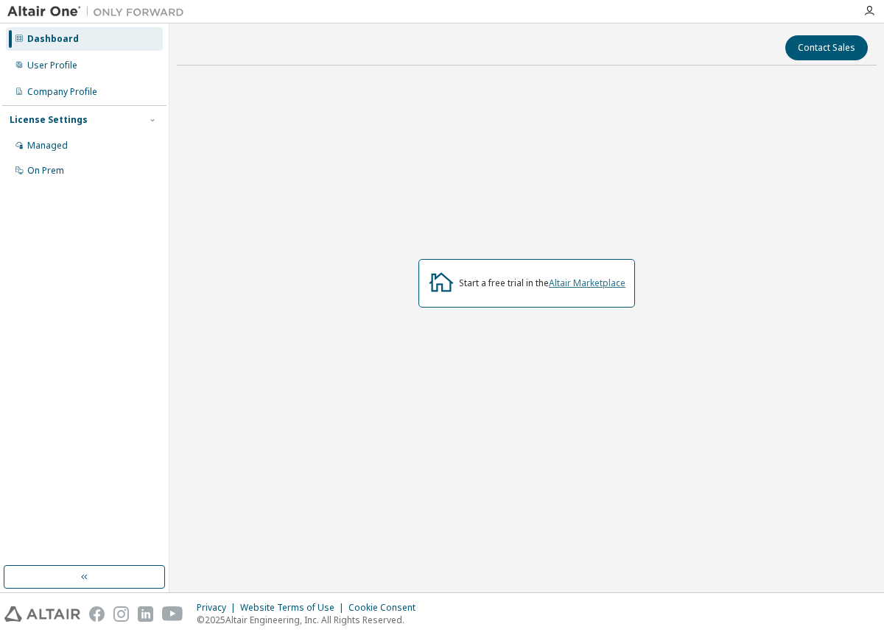
click at [559, 284] on link "Altair Marketplace" at bounding box center [587, 283] width 77 height 13
